Goal: Navigation & Orientation: Find specific page/section

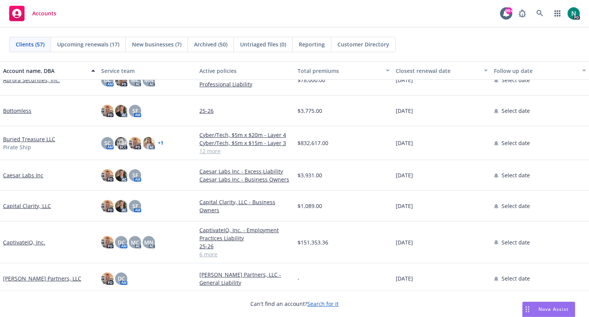
scroll to position [162, 0]
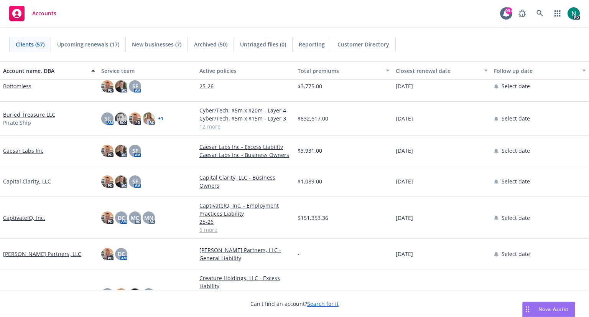
click at [479, 183] on div "[DATE]" at bounding box center [442, 181] width 98 height 31
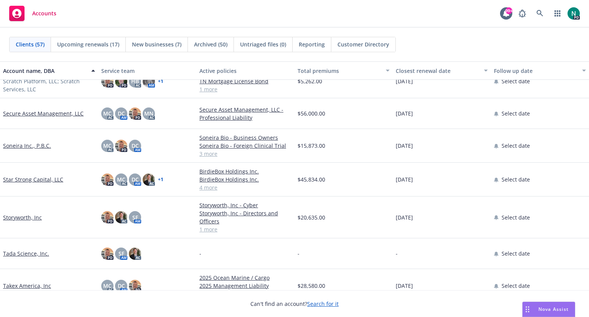
scroll to position [1304, 0]
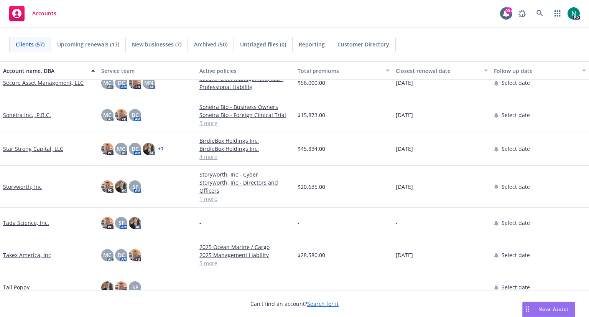
click at [92, 44] on span "Upcoming renewals (17)" at bounding box center [88, 44] width 62 height 8
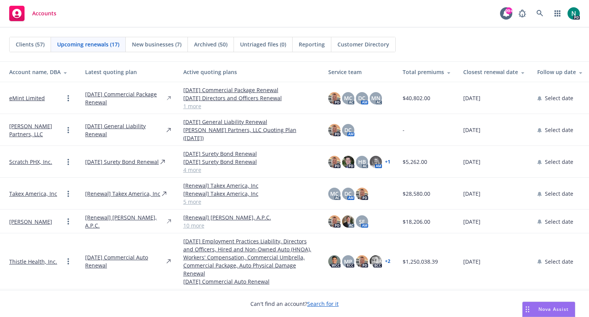
click at [209, 45] on span "Archived (50)" at bounding box center [210, 44] width 33 height 8
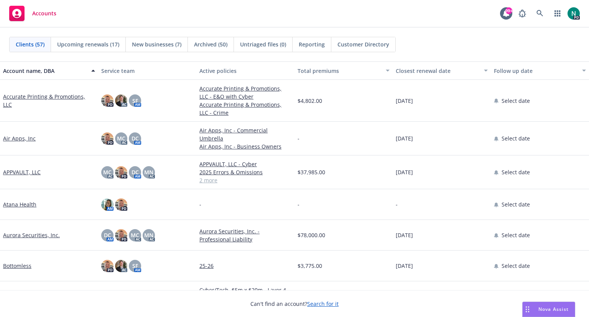
click at [13, 15] on icon at bounding box center [16, 13] width 9 height 9
click at [21, 43] on span "Clients (57)" at bounding box center [30, 44] width 29 height 8
click at [505, 13] on icon at bounding box center [506, 13] width 6 height 7
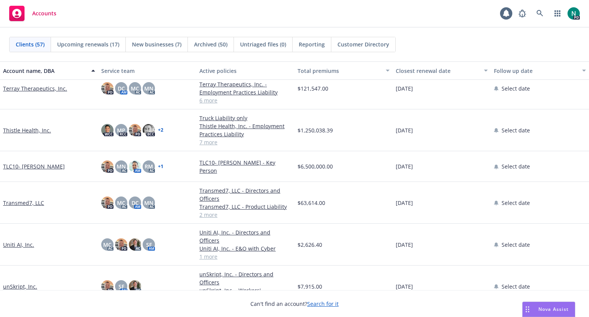
scroll to position [1508, 0]
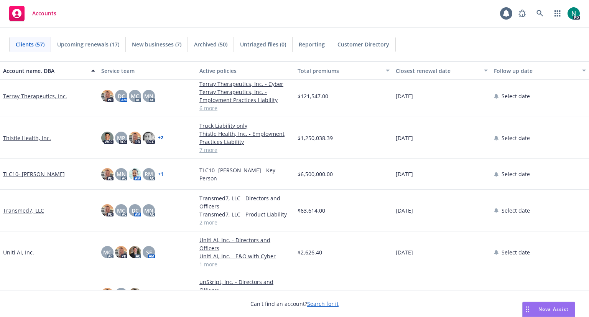
click at [20, 137] on link "Thistle Health, Inc." at bounding box center [27, 138] width 48 height 8
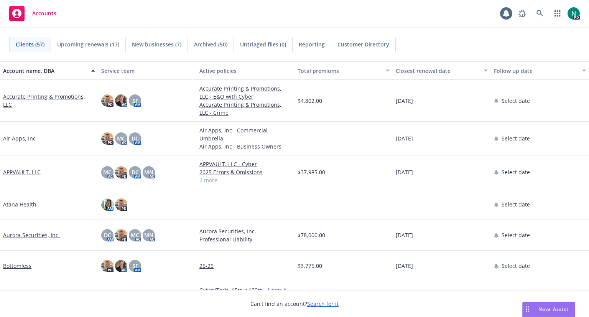
click at [53, 100] on link "Accurate Printing & Promotions, LLC" at bounding box center [49, 100] width 92 height 16
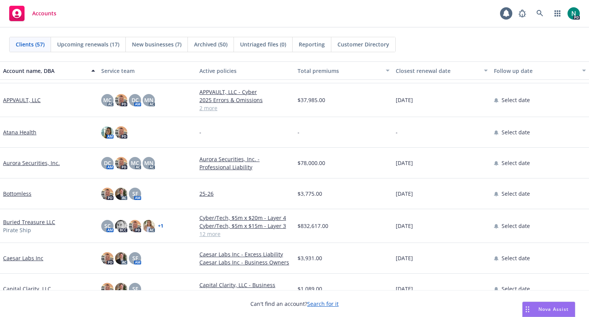
scroll to position [115, 0]
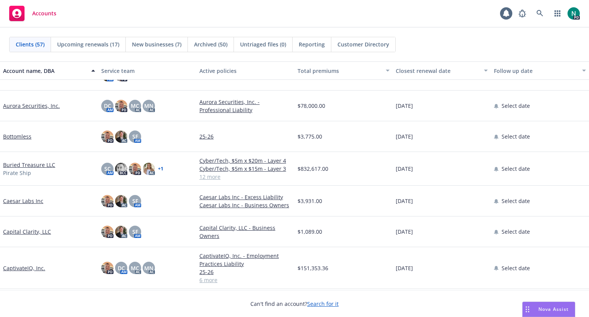
click at [22, 163] on link "Buried Treasure LLC" at bounding box center [29, 165] width 52 height 8
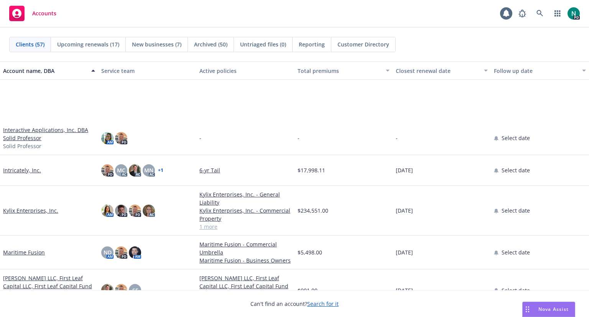
scroll to position [864, 0]
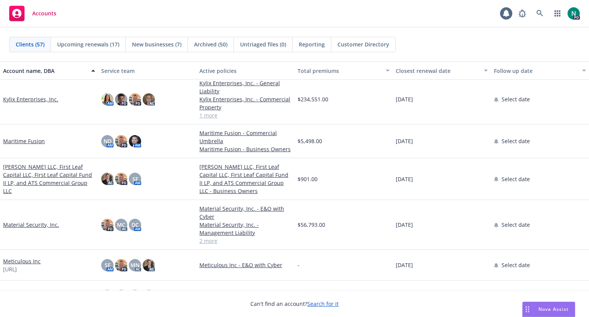
click at [28, 99] on link "Kylix Enterprises, Inc." at bounding box center [30, 99] width 55 height 8
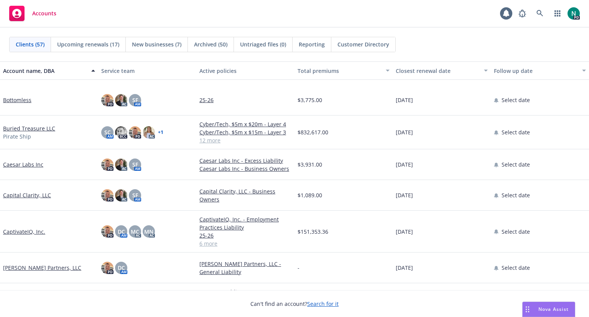
scroll to position [196, 0]
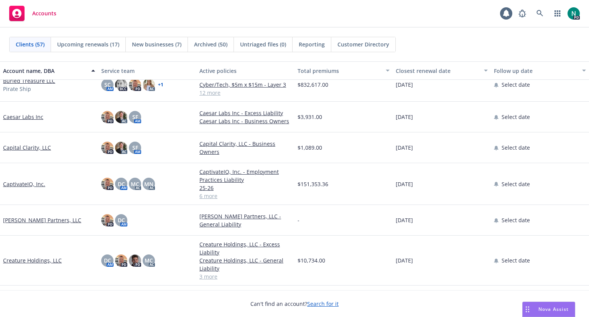
click at [25, 183] on link "CaptivateIQ, Inc." at bounding box center [24, 184] width 42 height 8
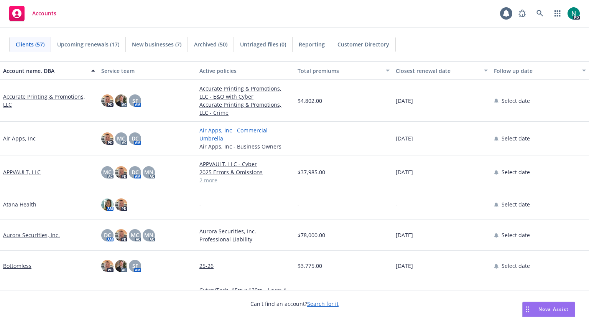
scroll to position [35, 0]
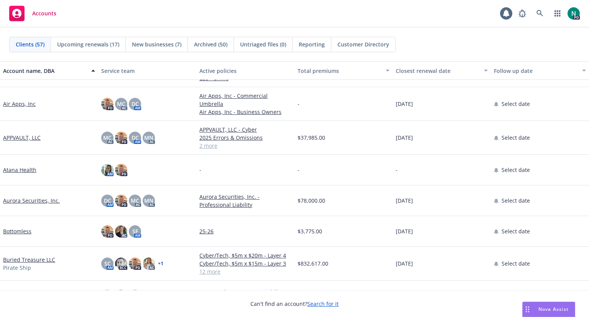
click at [18, 133] on link "APPVAULT, LLC" at bounding box center [22, 137] width 38 height 8
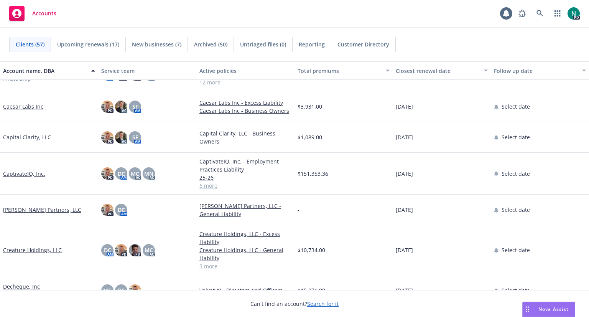
scroll to position [232, 0]
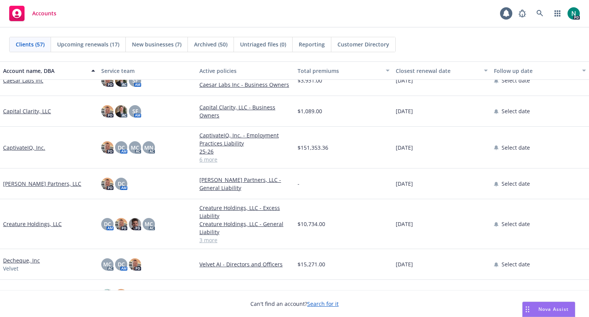
click at [21, 145] on link "CaptivateIQ, Inc." at bounding box center [24, 147] width 42 height 8
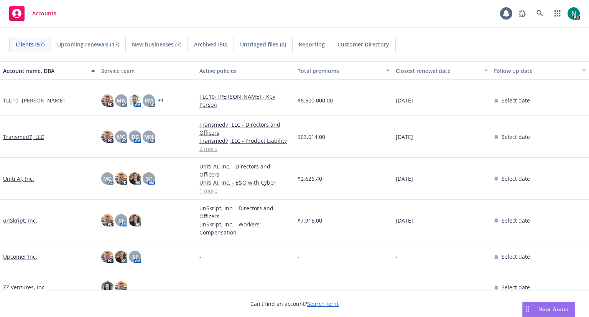
scroll to position [1574, 0]
